Goal: Task Accomplishment & Management: Complete application form

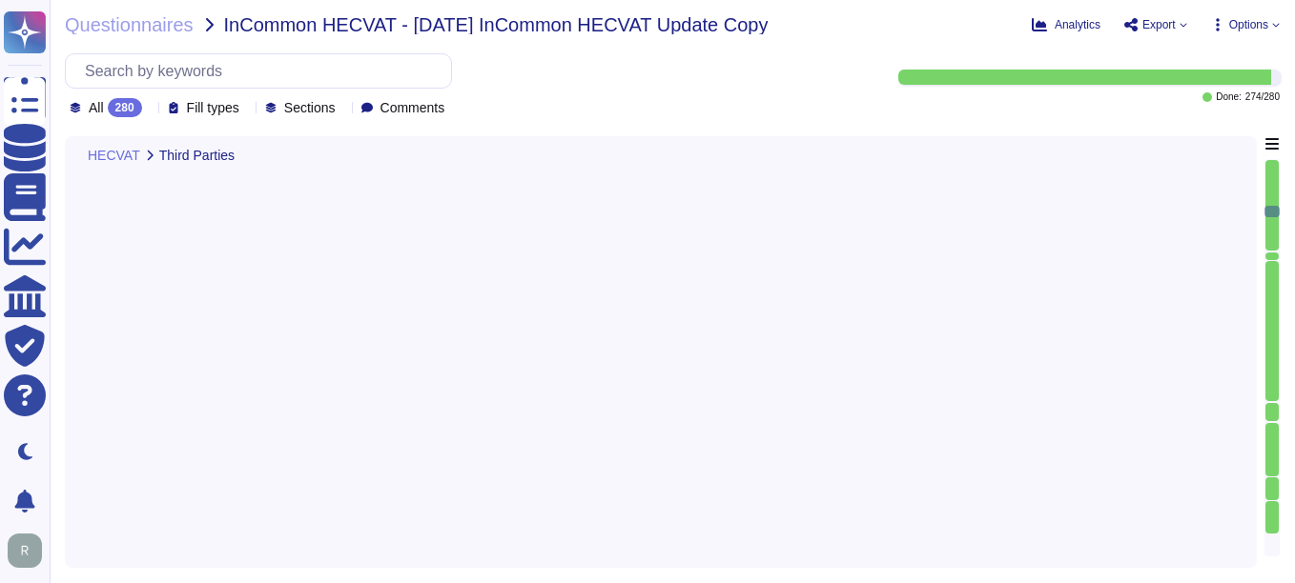
type textarea "We do not have legal agreements or contracts with third parties addressing liab…"
type textarea "Sectigo has established a comprehensive third-party management strategy encapsu…"
type textarea "Our production infrastructure is housed in commercial colocation facilities. Th…"
type textarea "no"
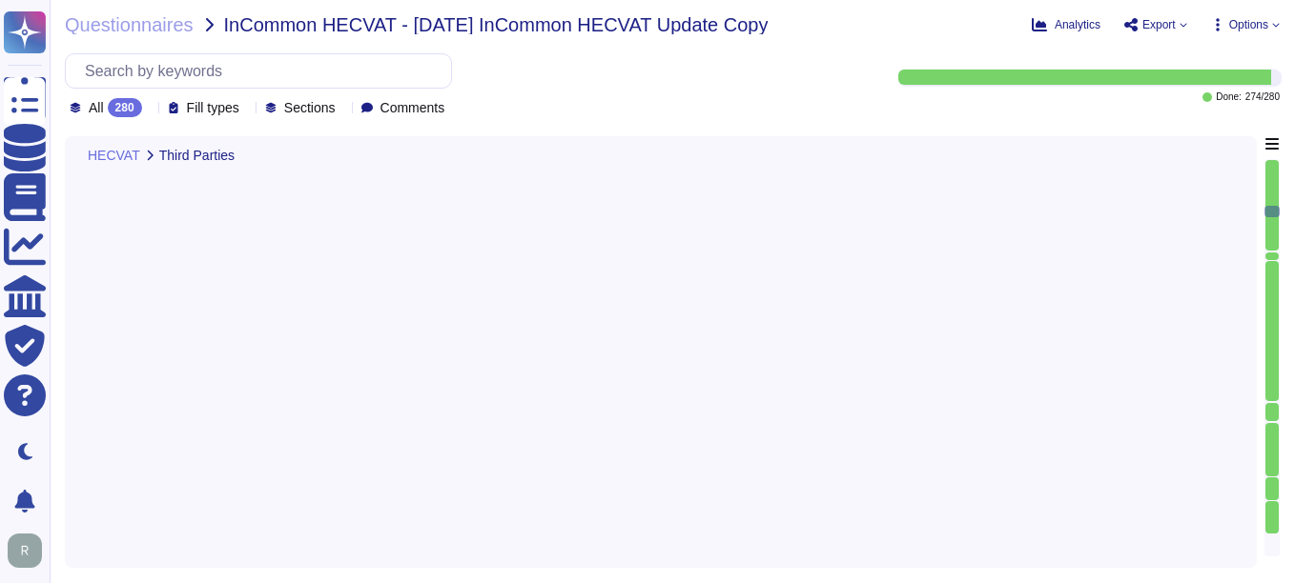
type textarea "No. It is not required."
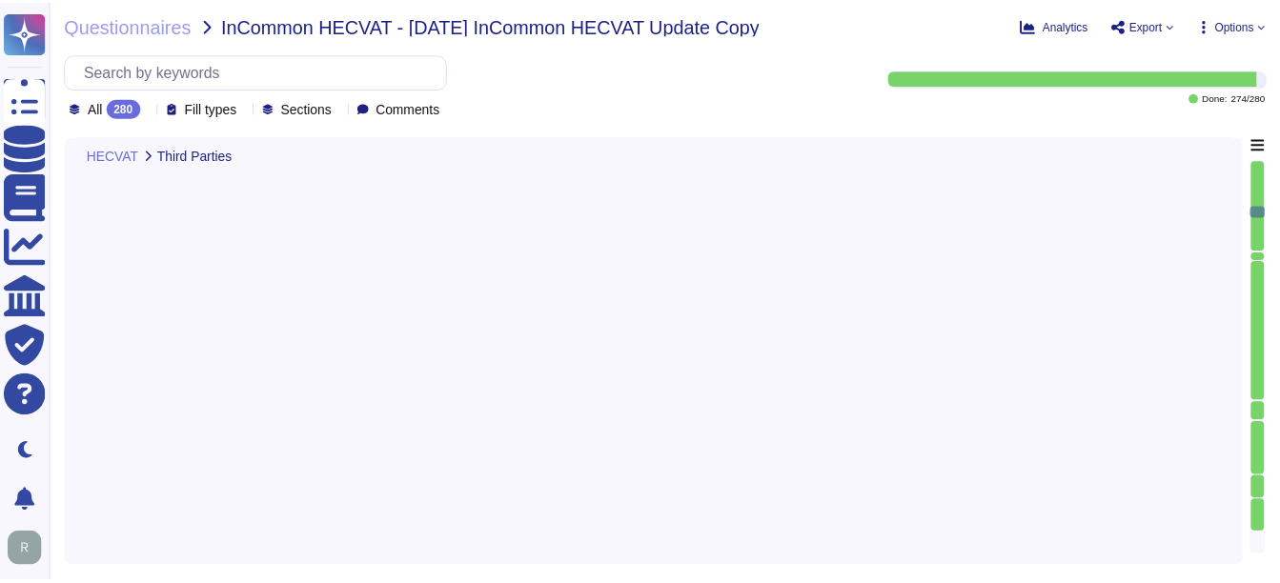
scroll to position [2, 0]
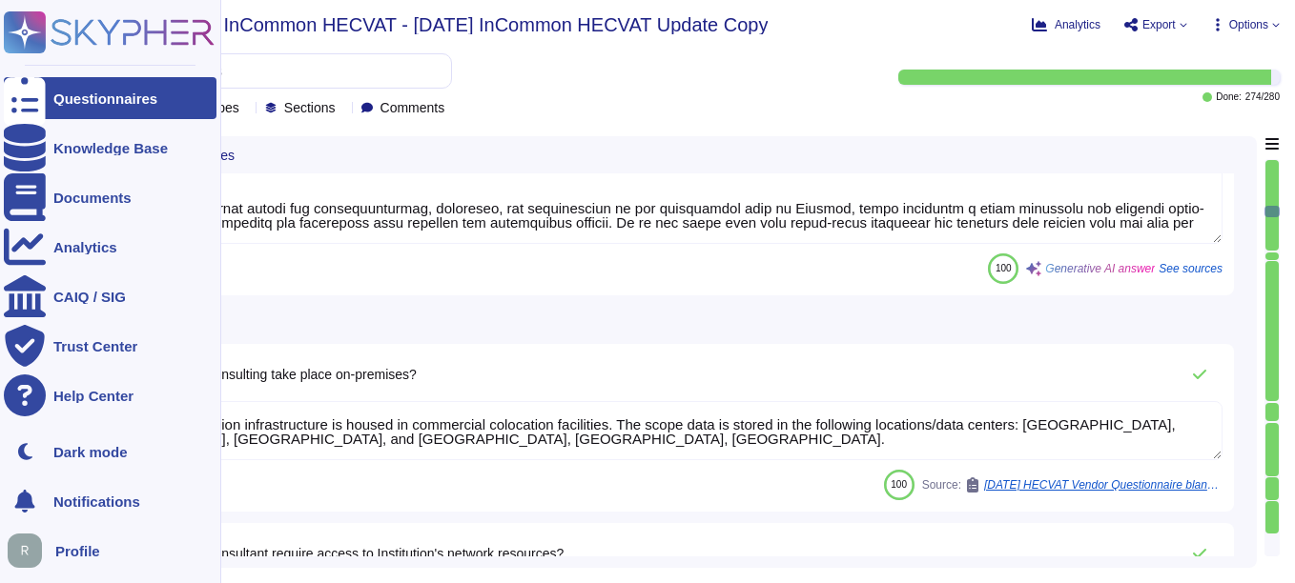
click at [31, 93] on icon at bounding box center [25, 99] width 42 height 56
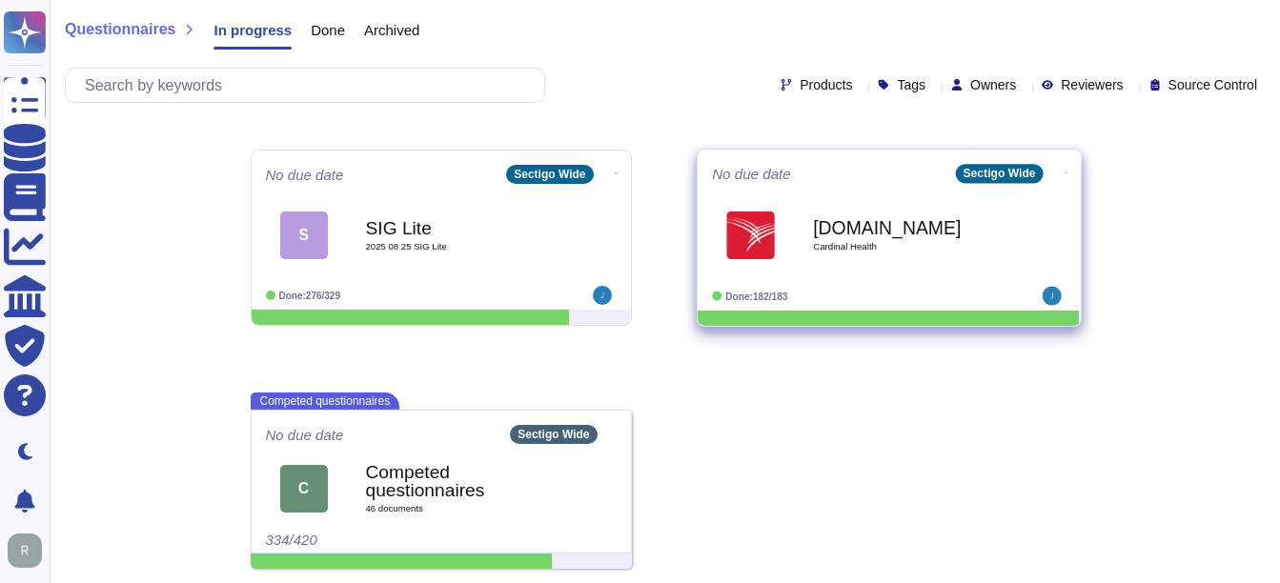
scroll to position [710, 0]
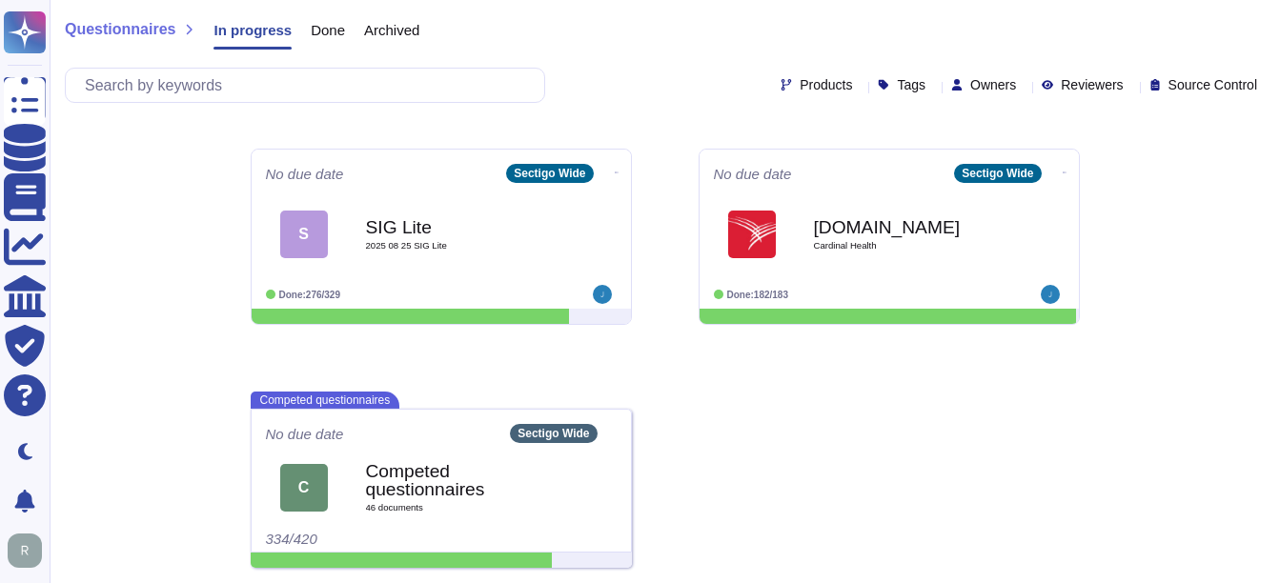
click at [377, 26] on span "Archived" at bounding box center [391, 30] width 55 height 14
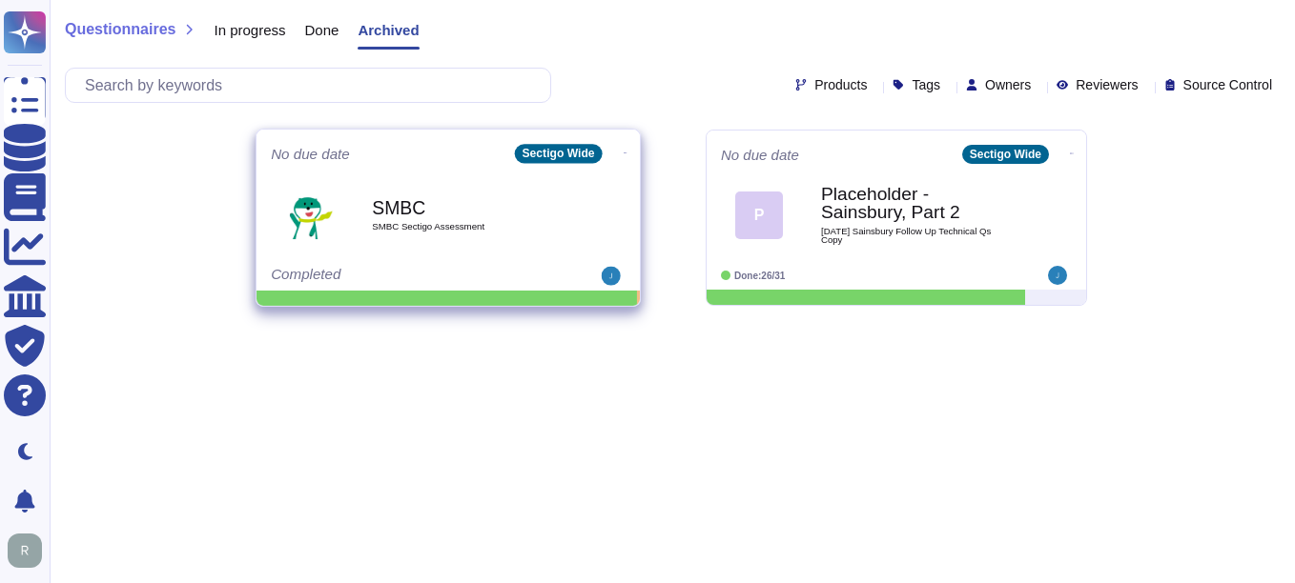
click at [462, 218] on div "SMBC SMBC Sectigo Assessment" at bounding box center [468, 214] width 193 height 77
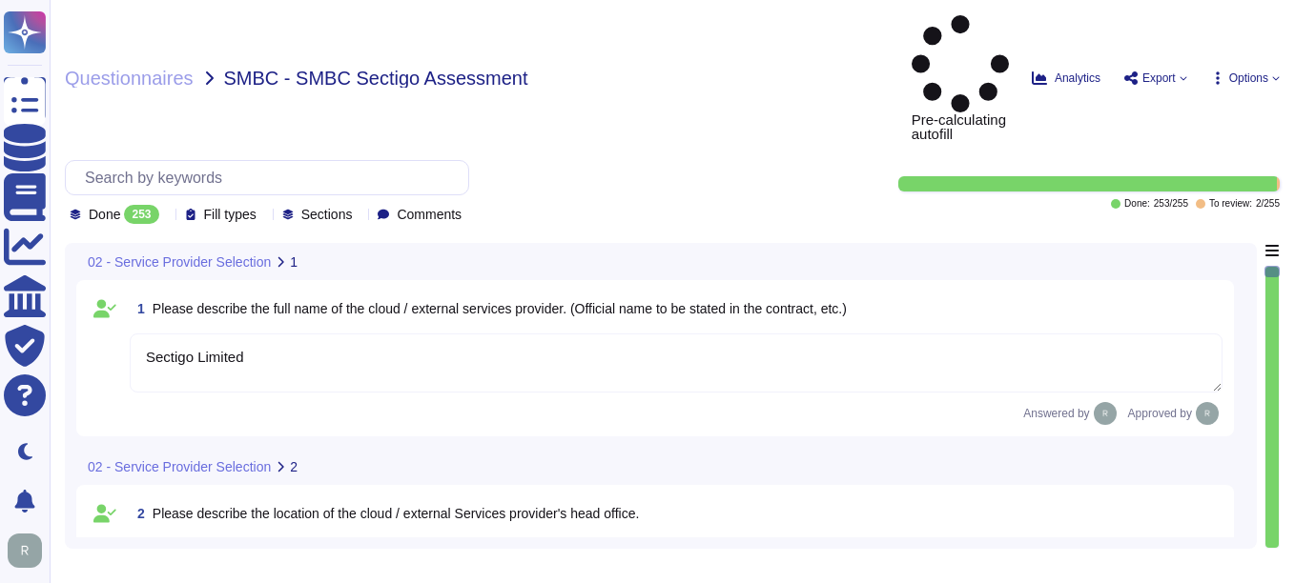
type textarea "Sectigo Limited"
type textarea "Sectigo's headquarters is located at [STREET_ADDRESS]."
type textarea "We currently have over 500 employees."
click at [167, 216] on icon at bounding box center [167, 216] width 0 height 0
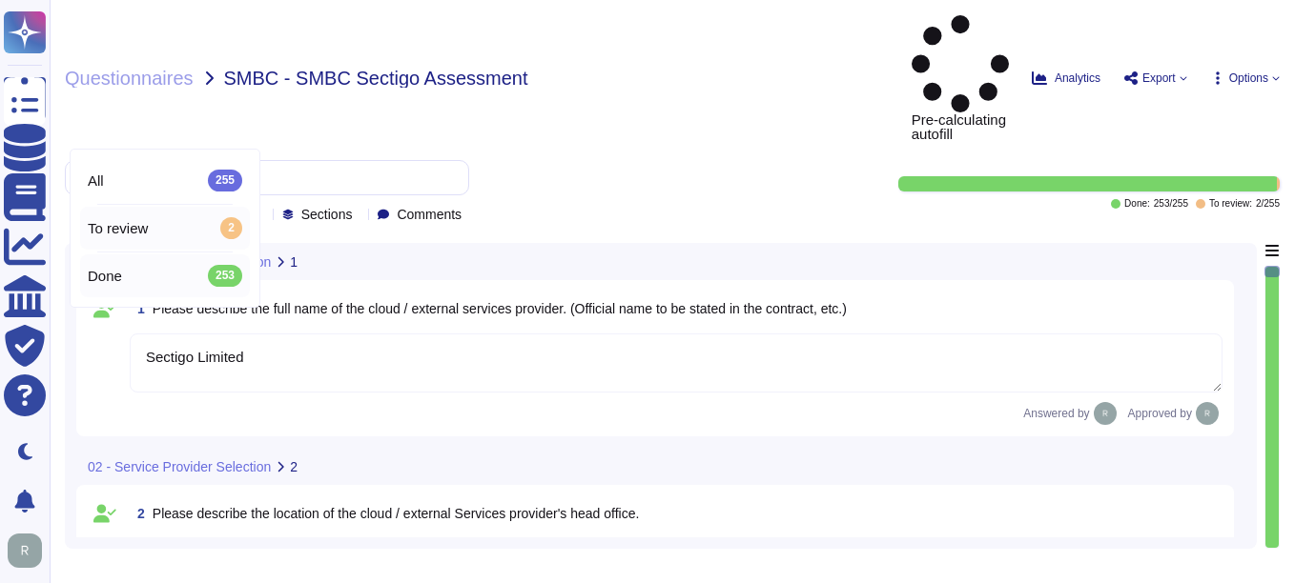
click at [133, 218] on div "To review 2" at bounding box center [165, 228] width 170 height 43
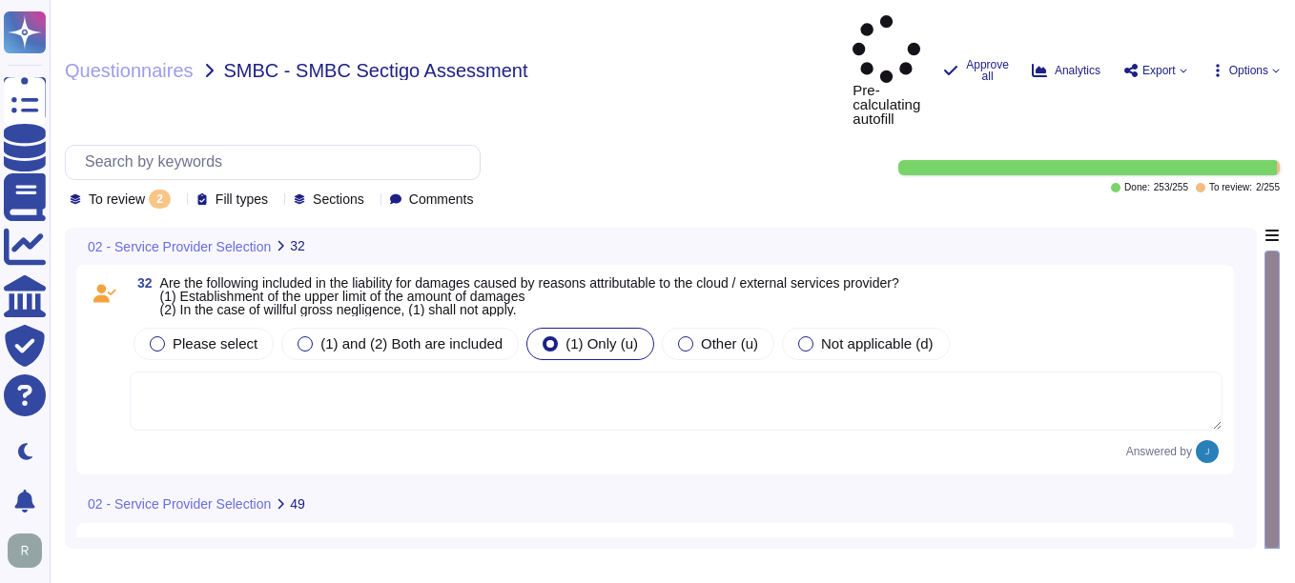
type textarea "GCP, Equinix and Teledata follow a shared responsibility model: they secure the…"
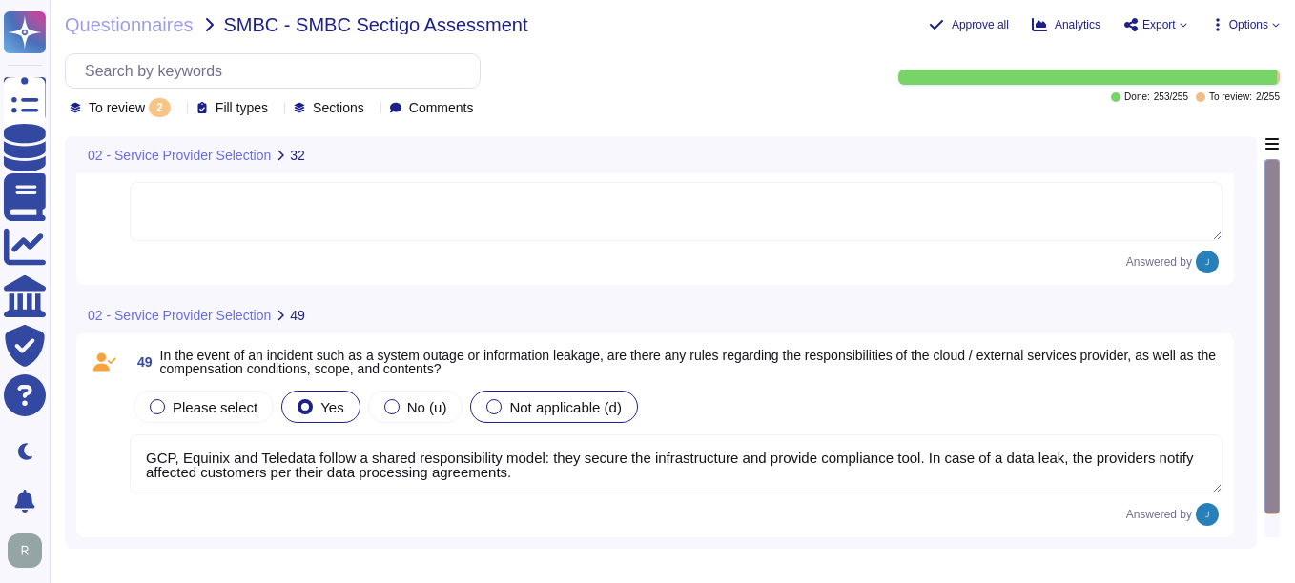
scroll to position [106, 0]
